Goal: Information Seeking & Learning: Learn about a topic

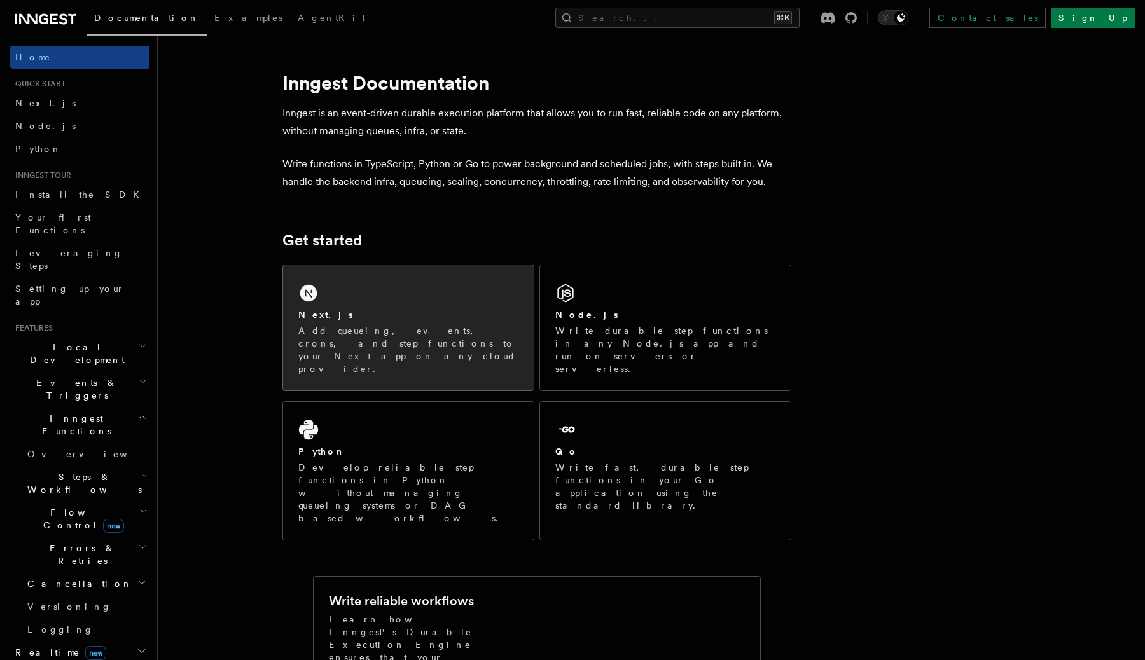
click at [423, 312] on div "Next.js" at bounding box center [408, 315] width 220 height 13
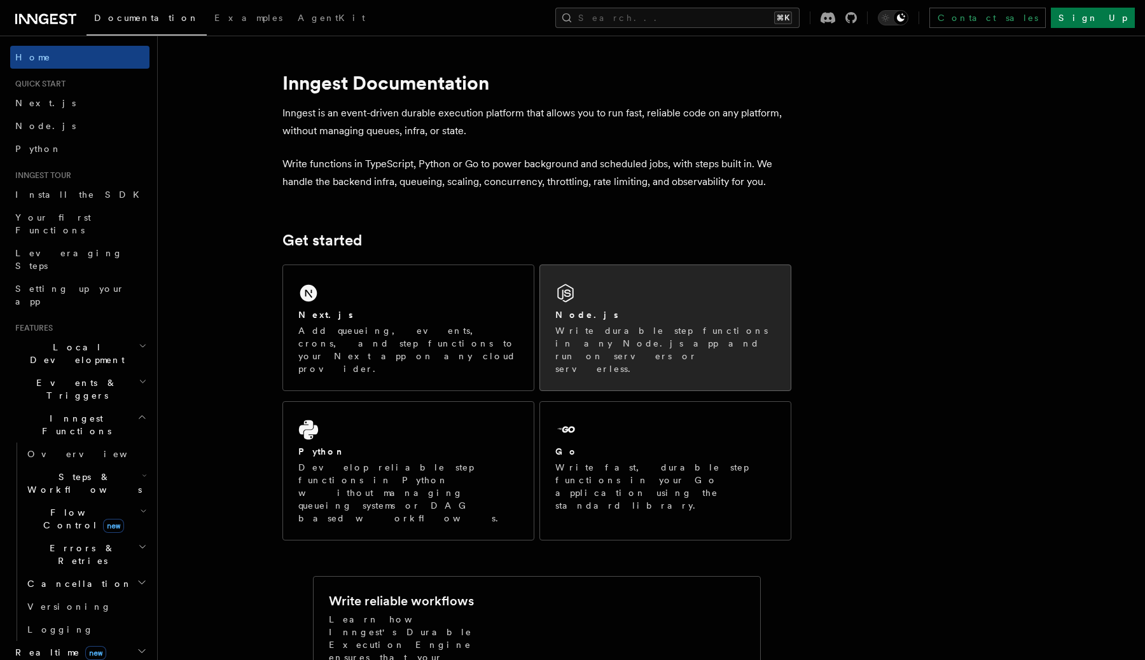
click at [681, 320] on div "Node.js" at bounding box center [665, 315] width 220 height 13
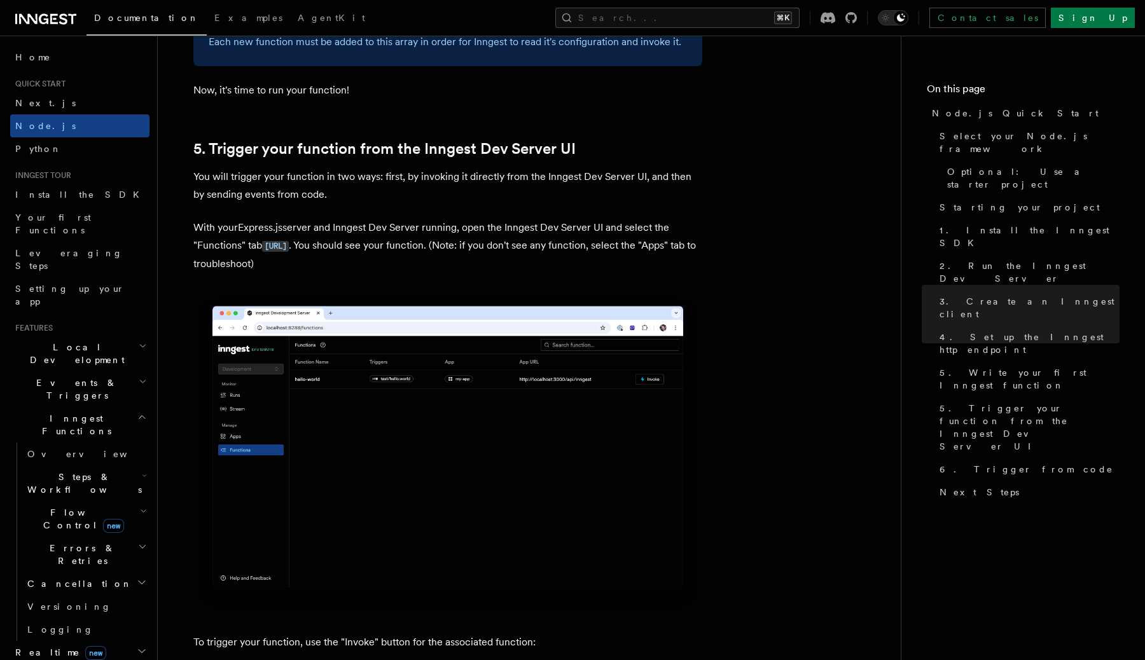
scroll to position [2910, 0]
